Goal: Task Accomplishment & Management: Use online tool/utility

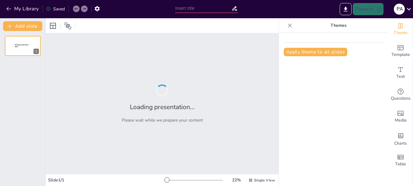
type input "Transformación Curricular en la Licenciatura en Educación Primaria: Enfoques y …"
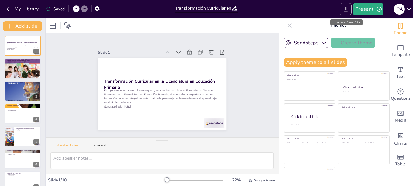
click at [347, 11] on icon "Export to PowerPoint" at bounding box center [345, 9] width 6 height 6
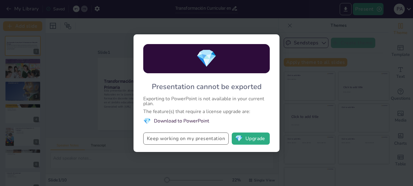
click at [168, 138] on button "Keep working on my presentation" at bounding box center [185, 139] width 85 height 12
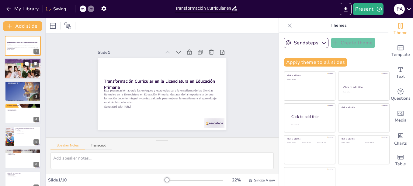
click at [32, 72] on div at bounding box center [23, 69] width 36 height 52
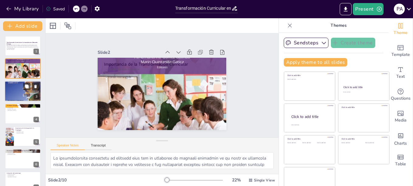
click at [10, 89] on div at bounding box center [23, 91] width 36 height 49
type textarea "Las competencias del perfil de egreso son fundamentales para preparar a los fut…"
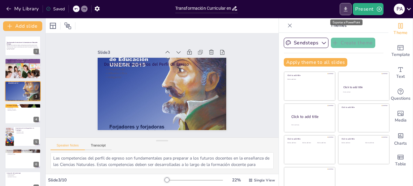
click at [346, 10] on icon "Export to PowerPoint" at bounding box center [345, 9] width 6 height 6
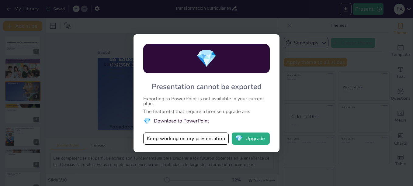
click at [174, 121] on li "💎 Download to PowerPoint" at bounding box center [206, 121] width 127 height 8
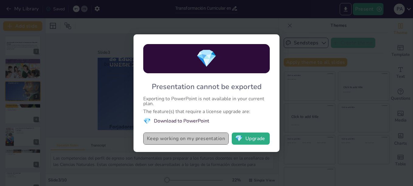
click at [215, 140] on button "Keep working on my presentation" at bounding box center [185, 139] width 85 height 12
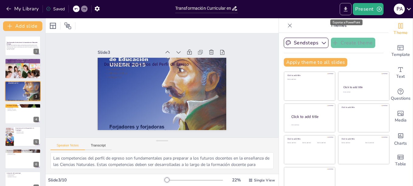
click at [347, 9] on icon "Export to PowerPoint" at bounding box center [346, 9] width 4 height 5
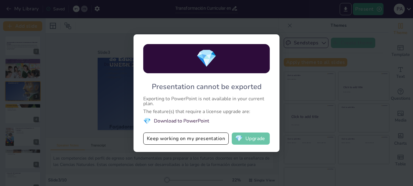
click at [256, 138] on button "💎 Upgrade" at bounding box center [251, 139] width 38 height 12
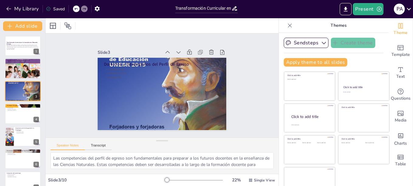
click at [54, 8] on div "Saved" at bounding box center [55, 9] width 19 height 6
click at [58, 9] on div "Saved" at bounding box center [55, 9] width 19 height 6
click at [344, 7] on icon "Export to PowerPoint" at bounding box center [345, 9] width 6 height 6
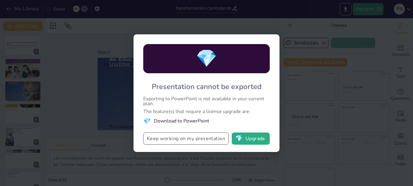
click at [200, 140] on button "Keep working on my presentation" at bounding box center [185, 139] width 85 height 12
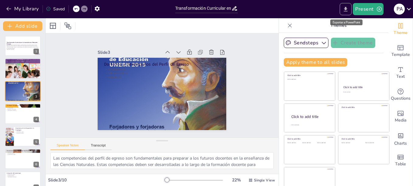
click at [343, 6] on icon "Export to PowerPoint" at bounding box center [345, 9] width 6 height 6
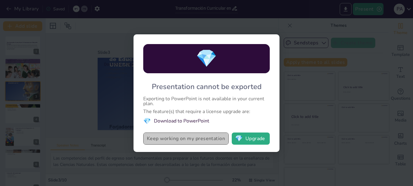
click at [213, 139] on button "Keep working on my presentation" at bounding box center [185, 139] width 85 height 12
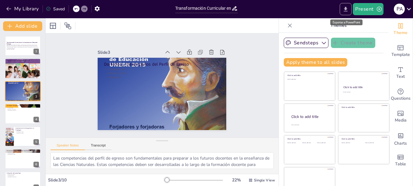
click at [348, 11] on icon "Export to PowerPoint" at bounding box center [346, 9] width 4 height 5
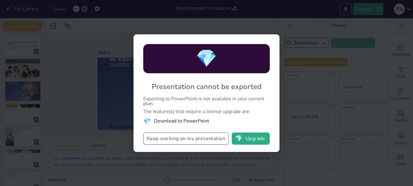
click at [198, 140] on button "Keep working on my presentation" at bounding box center [185, 139] width 85 height 12
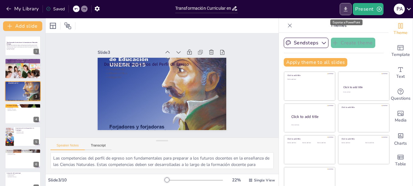
click at [346, 7] on icon "Export to PowerPoint" at bounding box center [345, 9] width 6 height 6
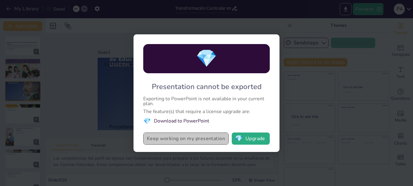
click at [217, 138] on button "Keep working on my presentation" at bounding box center [185, 139] width 85 height 12
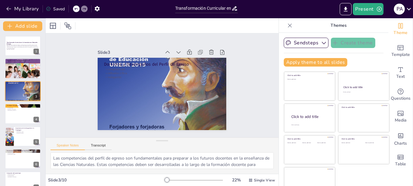
click at [48, 10] on icon at bounding box center [48, 8] width 5 height 5
click at [347, 9] on icon "Export to PowerPoint" at bounding box center [346, 9] width 4 height 5
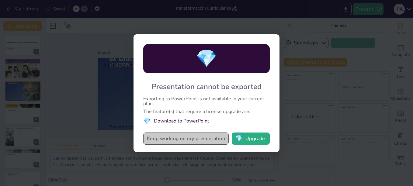
click at [203, 138] on button "Keep working on my presentation" at bounding box center [185, 139] width 85 height 12
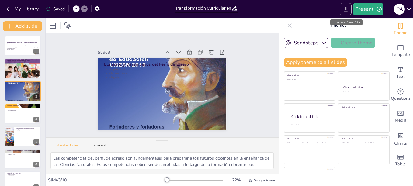
click at [345, 8] on icon "Export to PowerPoint" at bounding box center [345, 9] width 6 height 6
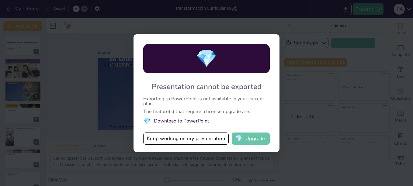
click at [247, 141] on button "💎 Upgrade" at bounding box center [251, 139] width 38 height 12
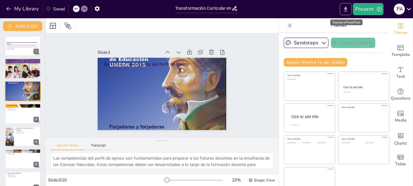
click at [344, 9] on icon "Export to PowerPoint" at bounding box center [345, 9] width 6 height 6
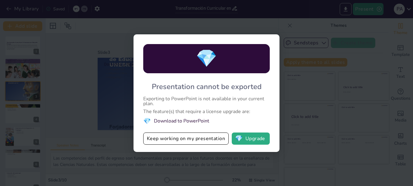
click at [168, 120] on li "💎 Download to PowerPoint" at bounding box center [206, 121] width 127 height 8
click at [149, 120] on span "💎" at bounding box center [147, 121] width 8 height 8
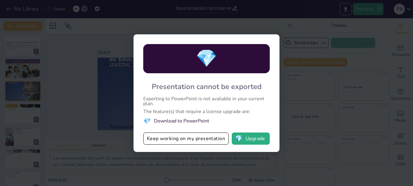
click at [160, 120] on li "💎 Download to PowerPoint" at bounding box center [206, 121] width 127 height 8
click at [216, 139] on button "Keep working on my presentation" at bounding box center [185, 139] width 85 height 12
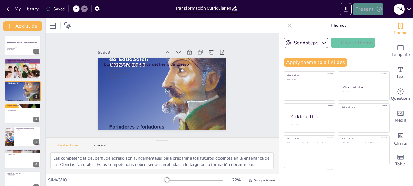
click at [376, 10] on button "Present" at bounding box center [368, 9] width 30 height 12
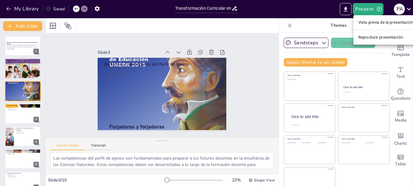
click at [323, 11] on div at bounding box center [206, 93] width 413 height 186
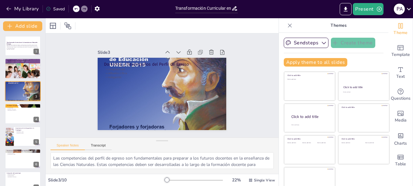
click at [409, 9] on icon at bounding box center [409, 9] width 8 height 8
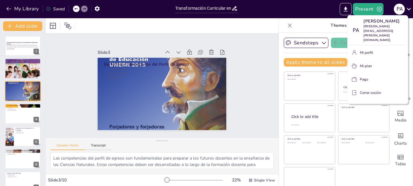
click at [327, 4] on div at bounding box center [206, 93] width 413 height 186
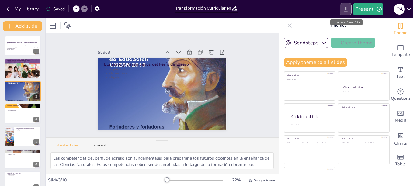
click at [346, 10] on icon "Export to PowerPoint" at bounding box center [346, 9] width 4 height 5
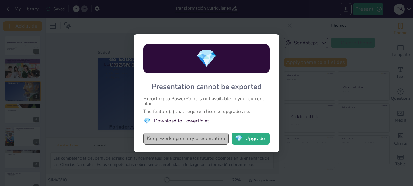
click at [203, 138] on button "Keep working on my presentation" at bounding box center [185, 139] width 85 height 12
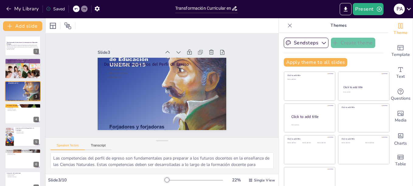
click at [53, 8] on div "Saved" at bounding box center [55, 9] width 19 height 6
click at [61, 8] on div "Saved" at bounding box center [55, 9] width 19 height 6
click at [95, 9] on icon "button" at bounding box center [97, 8] width 6 height 6
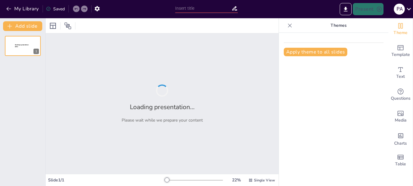
type input "Transformación Curricular en la Licenciatura en Educación Primaria: Enfoques y …"
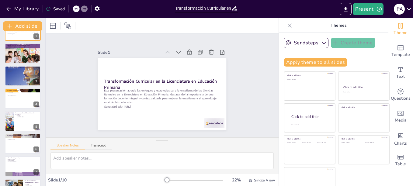
scroll to position [9, 0]
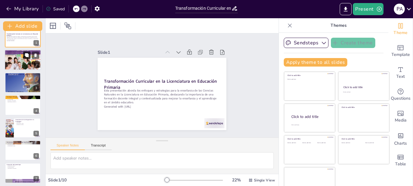
click at [24, 53] on button at bounding box center [26, 55] width 7 height 7
type textarea "Lo ipsumdolorsita consectetu ad elitsedd eius tem in utlaboree do magnaali enim…"
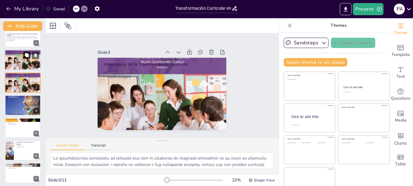
scroll to position [0, 0]
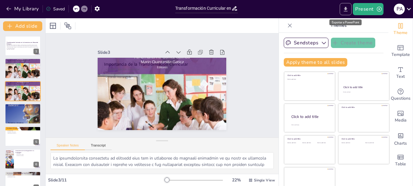
click at [347, 9] on icon "Export to PowerPoint" at bounding box center [346, 9] width 4 height 5
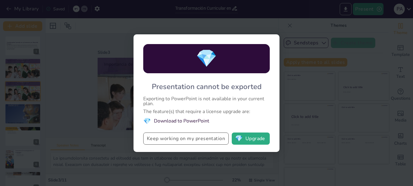
click at [200, 141] on button "Keep working on my presentation" at bounding box center [185, 139] width 85 height 12
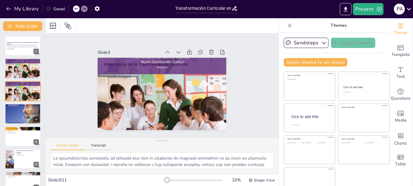
click at [233, 7] on icon at bounding box center [234, 8] width 6 height 6
click at [59, 8] on div "Saved" at bounding box center [55, 9] width 19 height 6
click at [47, 8] on icon at bounding box center [48, 8] width 5 height 5
click at [346, 6] on icon "Export to PowerPoint" at bounding box center [345, 9] width 6 height 6
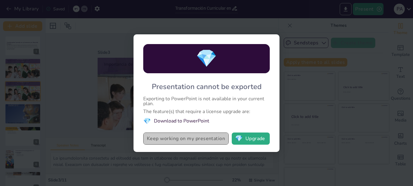
click at [194, 137] on button "Keep working on my presentation" at bounding box center [185, 139] width 85 height 12
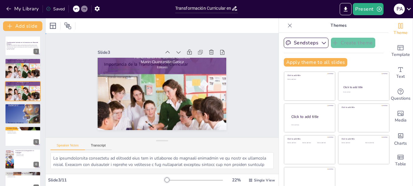
click at [237, 60] on div "Slide 1 Transformación Curricular en la Licenciatura en Educación Primaria Esta…" at bounding box center [162, 86] width 243 height 128
click at [237, 60] on div "Slide 1 Transformación Curricular en la Licenciatura en Educación Primaria Esta…" at bounding box center [162, 85] width 150 height 249
click at [237, 60] on div "Slide 1 Transformación Curricular en la Licenciatura en Educación Primaria Esta…" at bounding box center [162, 86] width 242 height 128
click at [237, 60] on div "Slide 1 Transformación Curricular en la Licenciatura en Educación Primaria Esta…" at bounding box center [162, 86] width 243 height 128
